Goal: Task Accomplishment & Management: Manage account settings

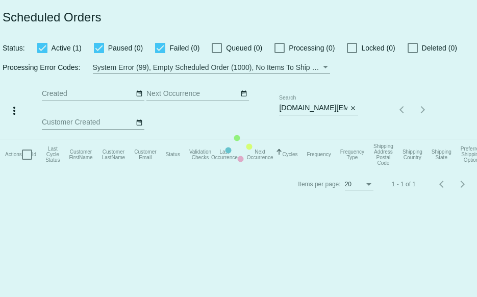
click at [351, 139] on mat-table "Actions Id Last Cycle Status Customer FirstName Customer LastName Customer Emai…" at bounding box center [238, 154] width 477 height 31
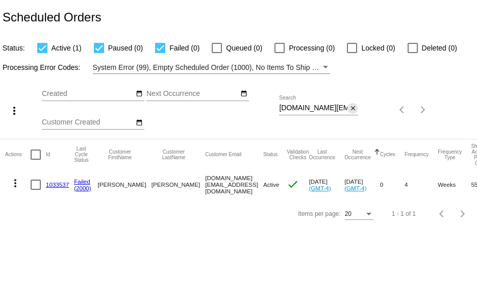
click at [353, 107] on mat-icon "close" at bounding box center [353, 109] width 7 height 8
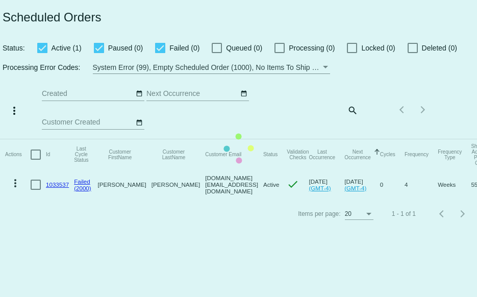
click at [351, 139] on mat-table "Actions Id Last Cycle Status Customer FirstName Customer LastName Customer Emai…" at bounding box center [238, 169] width 477 height 60
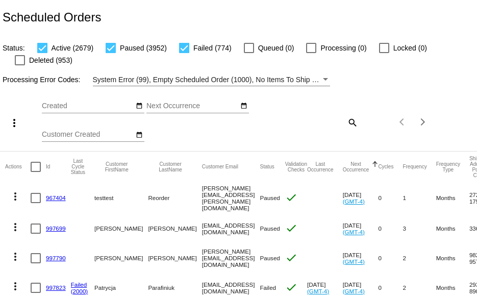
click at [346, 121] on mat-icon "search" at bounding box center [352, 122] width 12 height 16
click at [316, 122] on input "Search" at bounding box center [318, 120] width 79 height 8
paste input "[EMAIL_ADDRESS][DOMAIN_NAME]"
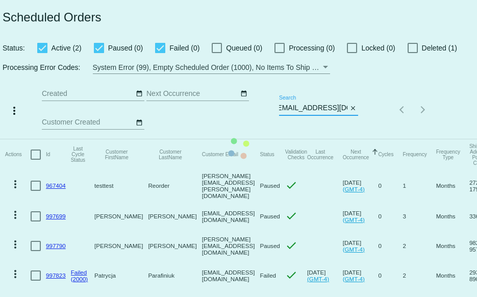
scroll to position [0, 2]
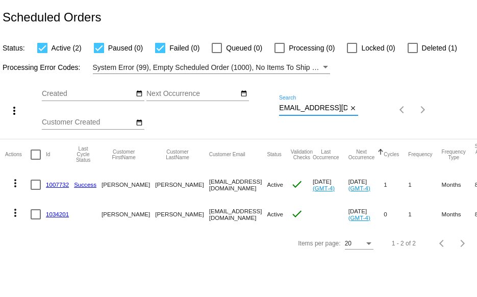
type input "[EMAIL_ADDRESS][DOMAIN_NAME]"
click at [58, 185] on link "1007732" at bounding box center [57, 184] width 23 height 7
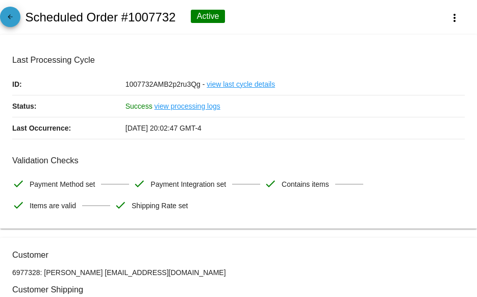
click at [12, 19] on mat-icon "arrow_back" at bounding box center [10, 19] width 12 height 12
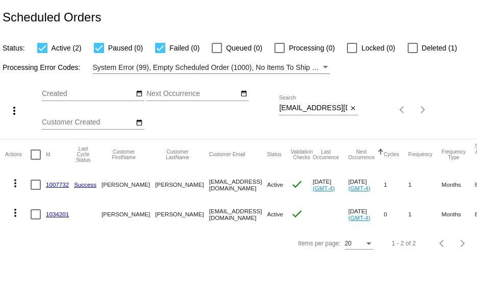
click at [55, 216] on link "1034201" at bounding box center [57, 214] width 23 height 7
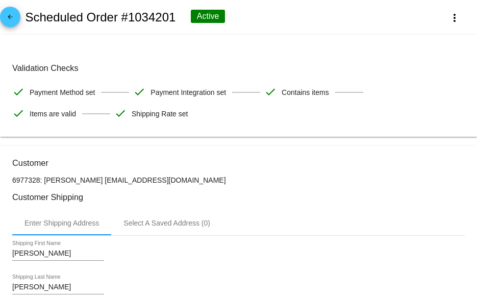
click at [15, 16] on mat-icon "arrow_back" at bounding box center [10, 19] width 12 height 12
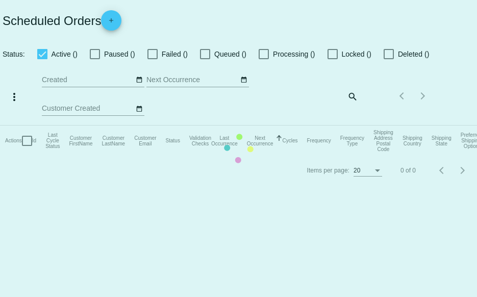
checkbox input "true"
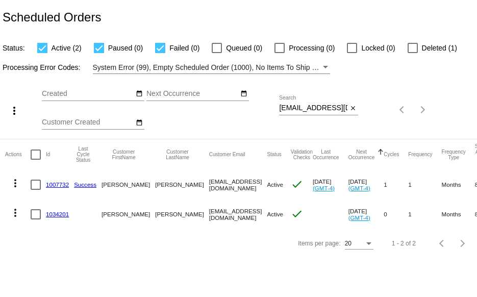
click at [53, 184] on link "1007732" at bounding box center [57, 184] width 23 height 7
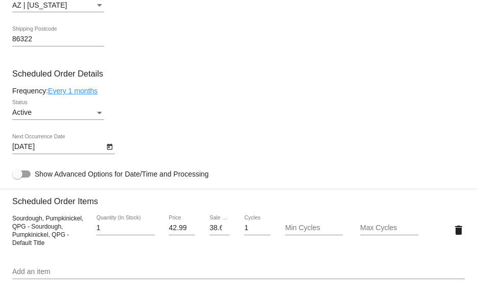
scroll to position [561, 0]
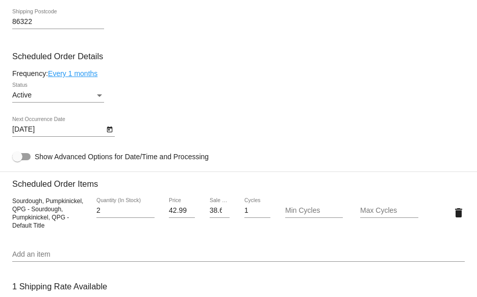
type input "2"
click at [147, 212] on input "2" at bounding box center [125, 211] width 58 height 8
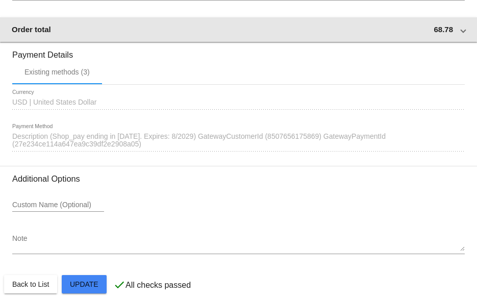
scroll to position [978, 0]
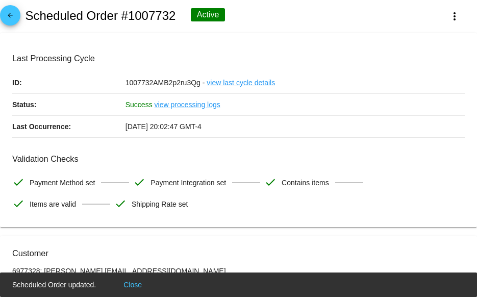
scroll to position [0, 0]
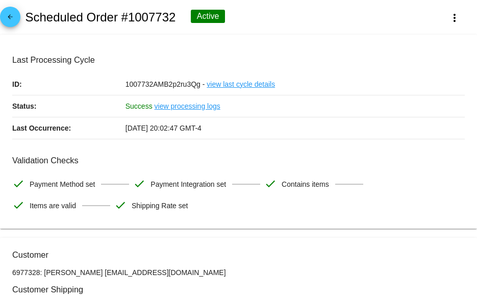
click at [5, 16] on mat-icon "arrow_back" at bounding box center [10, 19] width 12 height 12
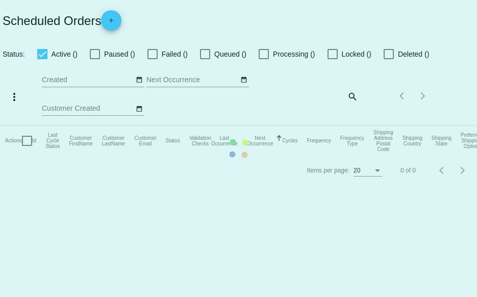
checkbox input "true"
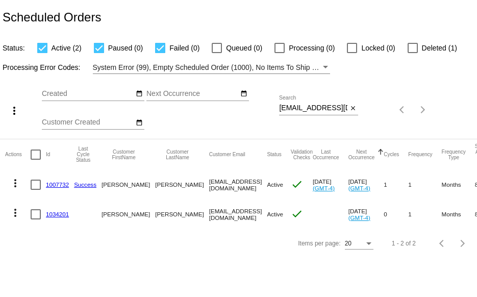
click at [56, 212] on link "1034201" at bounding box center [57, 214] width 23 height 7
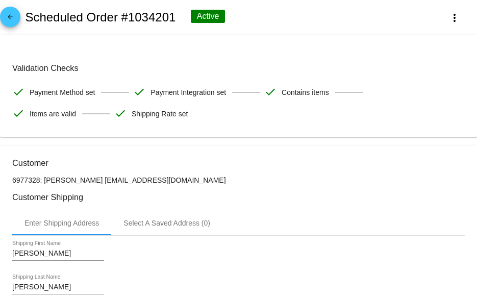
click at [10, 21] on mat-icon "arrow_back" at bounding box center [10, 19] width 12 height 12
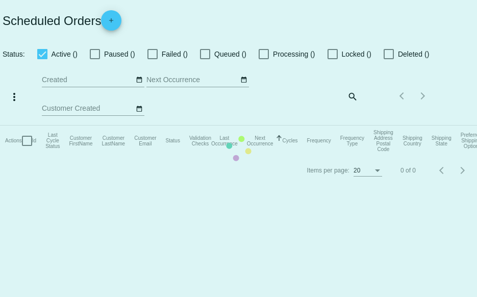
checkbox input "true"
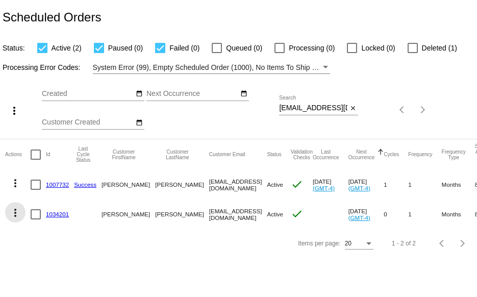
click at [16, 212] on mat-icon "more_vert" at bounding box center [15, 213] width 12 height 12
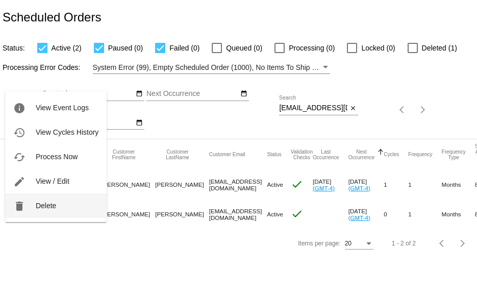
click at [42, 204] on span "Delete" at bounding box center [46, 206] width 20 height 8
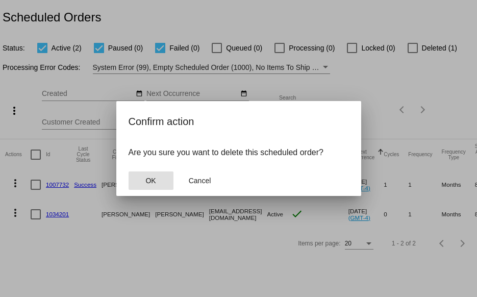
click at [156, 177] on button "OK" at bounding box center [151, 180] width 45 height 18
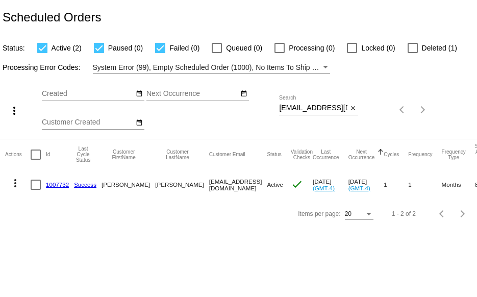
click at [49, 185] on link "1007732" at bounding box center [57, 184] width 23 height 7
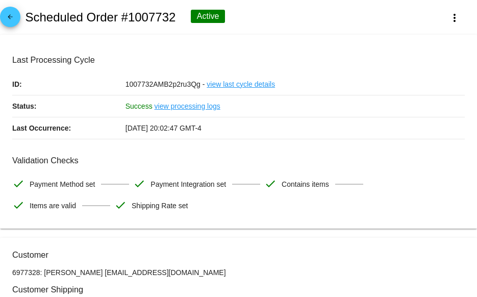
click at [5, 18] on mat-icon "arrow_back" at bounding box center [10, 19] width 12 height 12
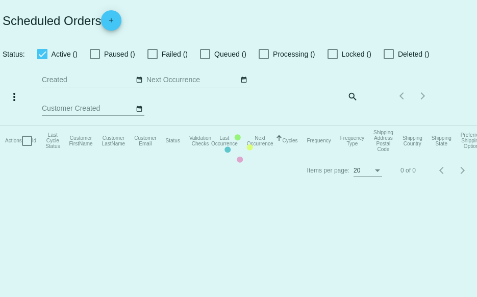
checkbox input "true"
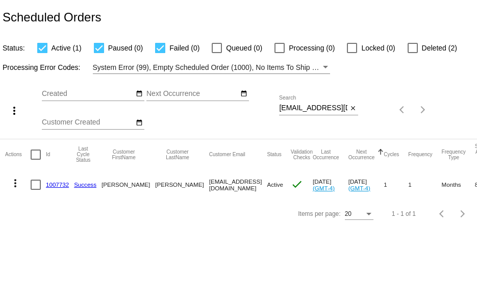
click at [51, 182] on link "1007732" at bounding box center [57, 184] width 23 height 7
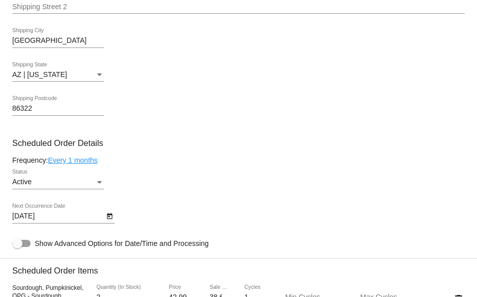
scroll to position [612, 0]
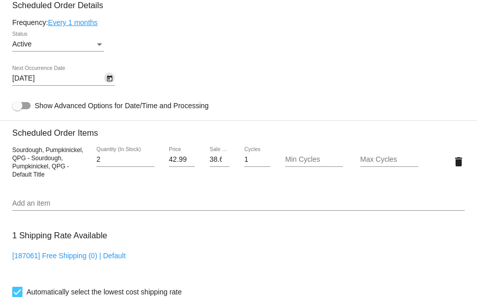
click at [106, 79] on icon "Open calendar" at bounding box center [109, 78] width 7 height 12
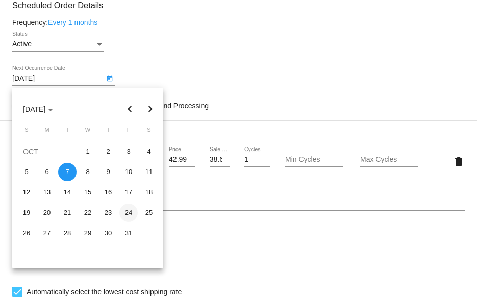
click at [126, 215] on div "24" at bounding box center [128, 213] width 18 height 18
type input "[DATE]"
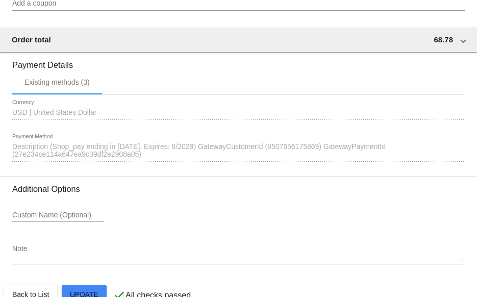
scroll to position [978, 0]
